Goal: Task Accomplishment & Management: Complete application form

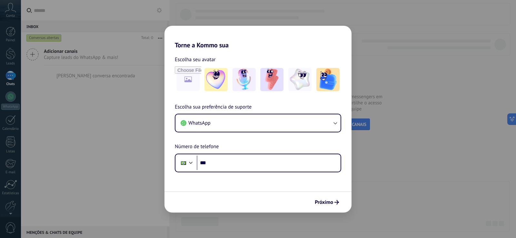
click at [106, 122] on div "Torne a Kommo sua Escolha seu avatar Escolha sua preferência de suporte WhatsAp…" at bounding box center [258, 119] width 516 height 238
click at [329, 202] on span "Próximo" at bounding box center [324, 202] width 18 height 5
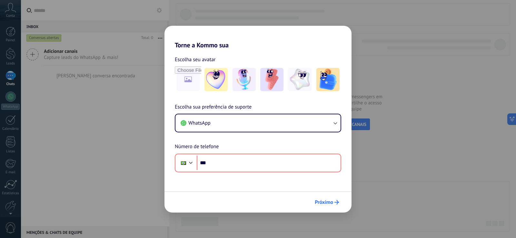
click at [329, 202] on span "Próximo" at bounding box center [324, 202] width 18 height 5
click at [192, 80] on input "file" at bounding box center [188, 79] width 25 height 25
click at [8, 168] on div "Torne a Kommo sua Escolha seu avatar Escolha sua preferência de suporte WhatsAp…" at bounding box center [258, 119] width 516 height 238
